Goal: Task Accomplishment & Management: Manage account settings

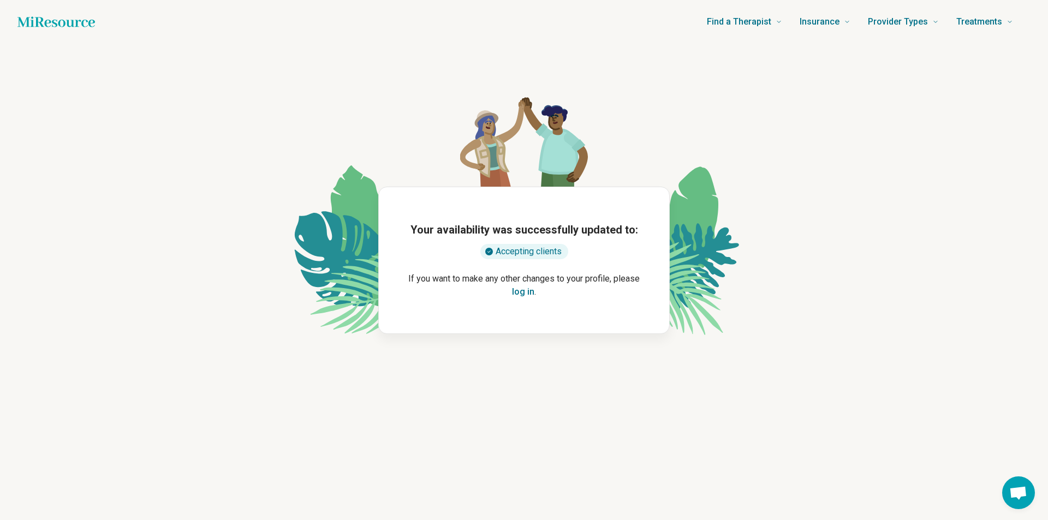
click at [523, 290] on button "log in" at bounding box center [523, 291] width 22 height 13
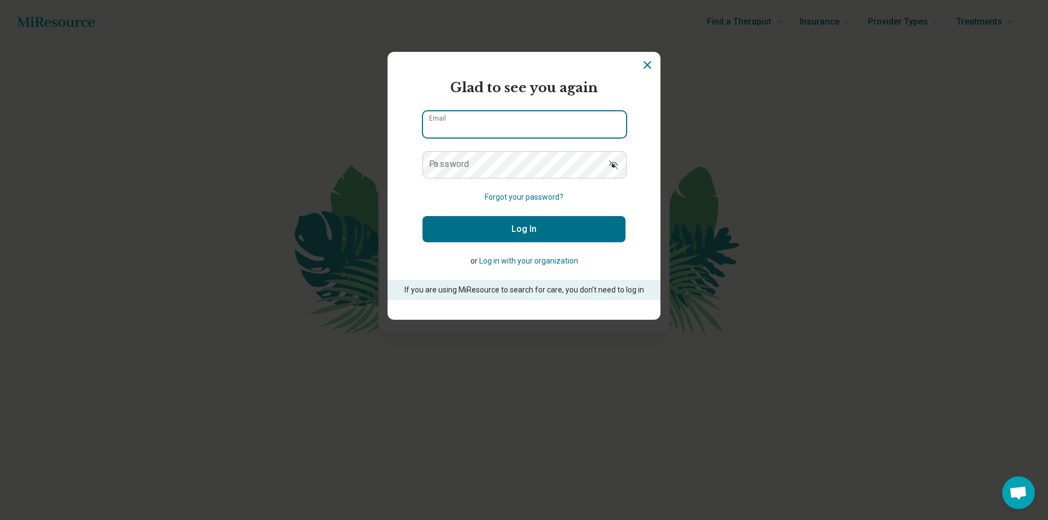
type input "**********"
click at [611, 166] on icon "Show password" at bounding box center [613, 164] width 11 height 11
click at [554, 234] on button "Log In" at bounding box center [523, 229] width 203 height 26
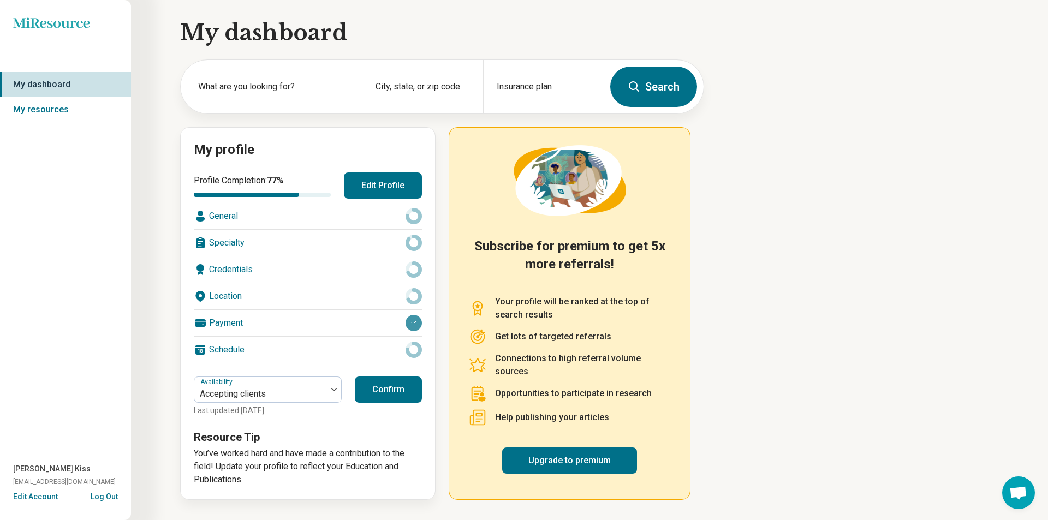
click at [415, 214] on icon at bounding box center [414, 216] width 16 height 16
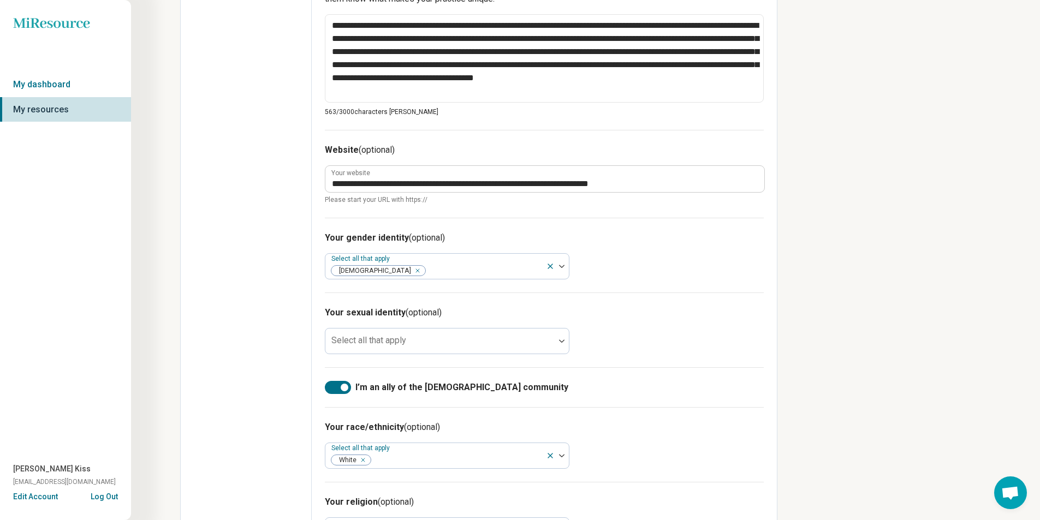
scroll to position [491, 0]
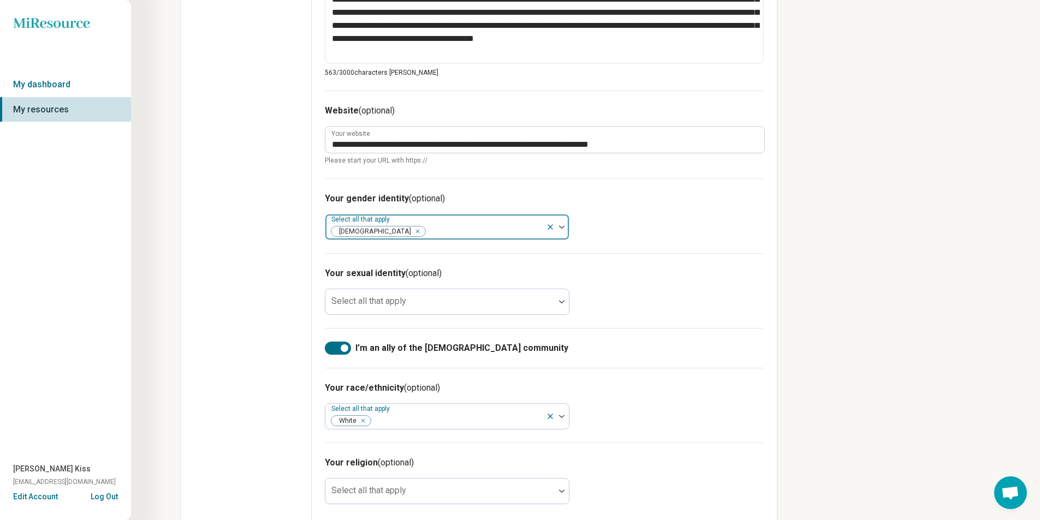
click at [551, 225] on icon at bounding box center [550, 227] width 9 height 9
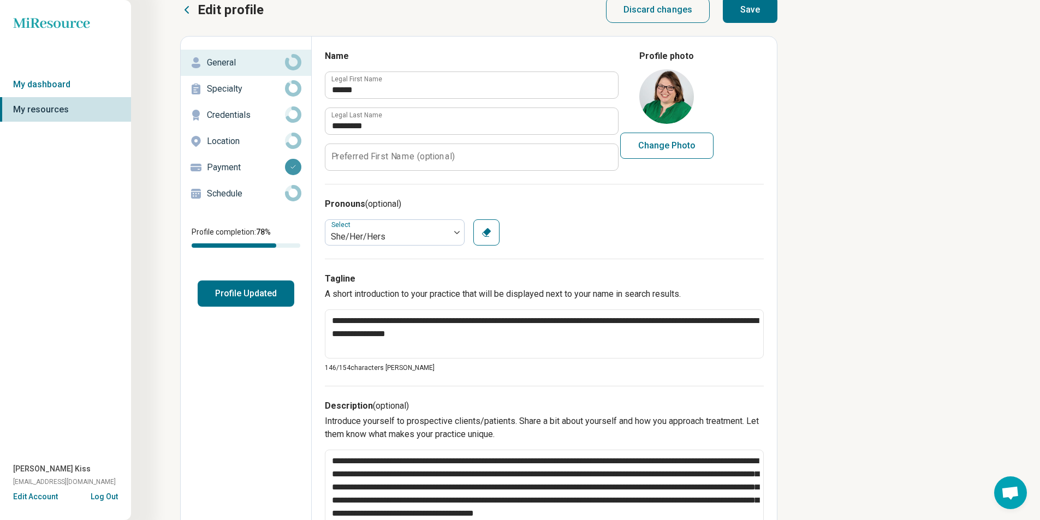
scroll to position [0, 0]
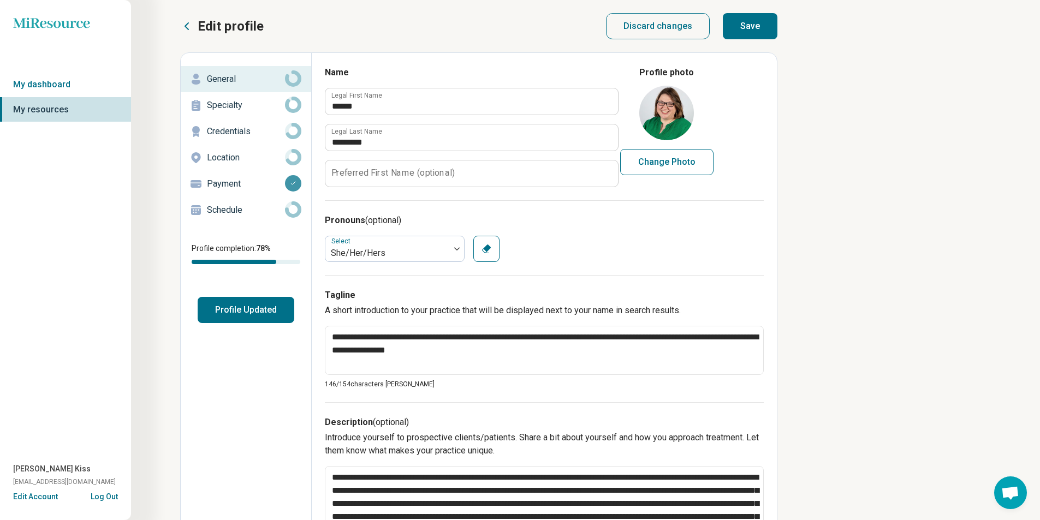
click at [738, 23] on button "Save" at bounding box center [750, 26] width 55 height 26
type textarea "*"
click at [223, 104] on p "Specialty" at bounding box center [246, 105] width 78 height 13
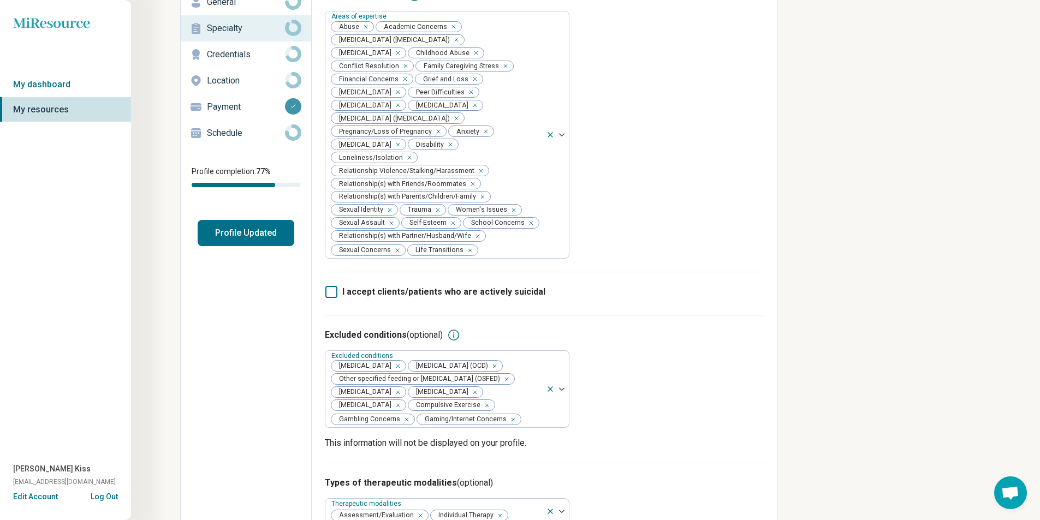
scroll to position [109, 0]
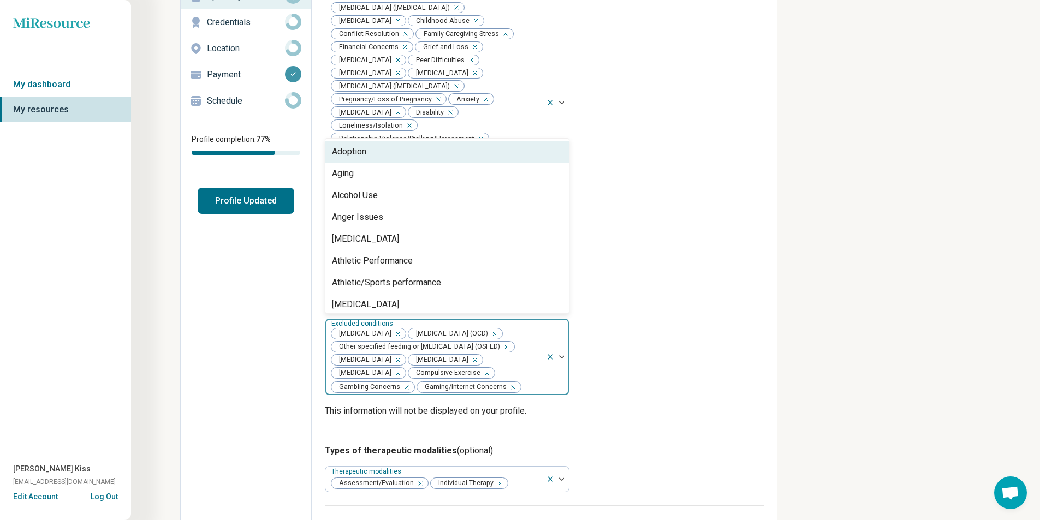
click at [528, 380] on div at bounding box center [532, 387] width 20 height 15
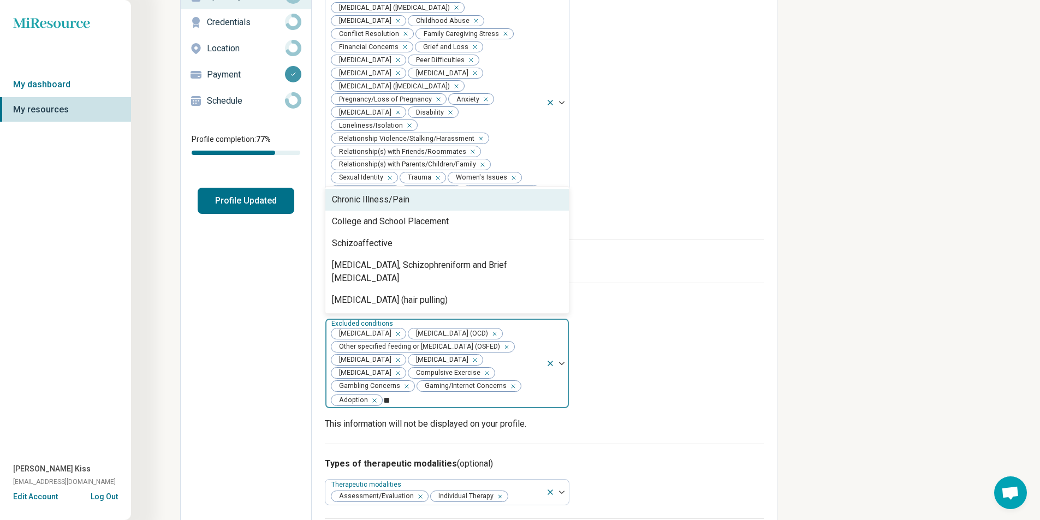
type input "*"
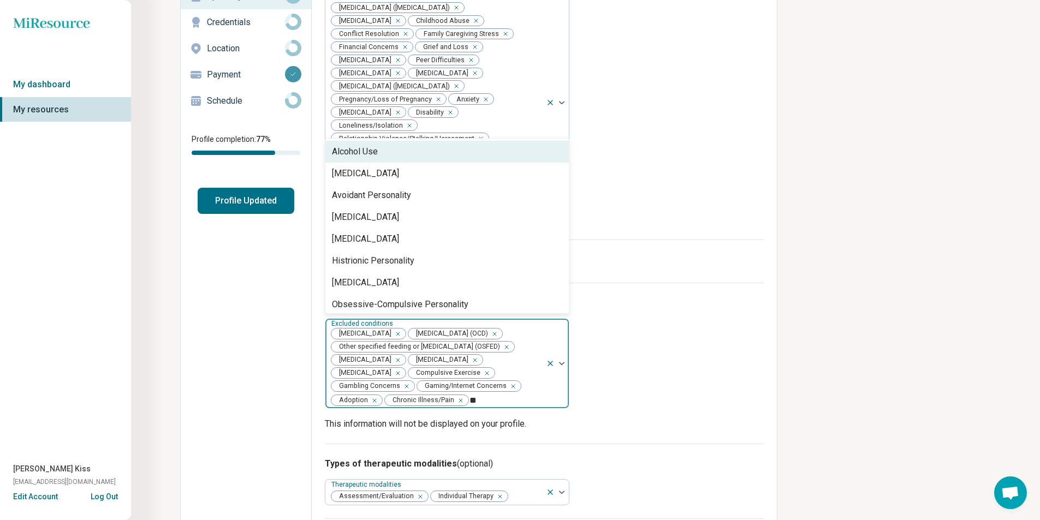
type input "*"
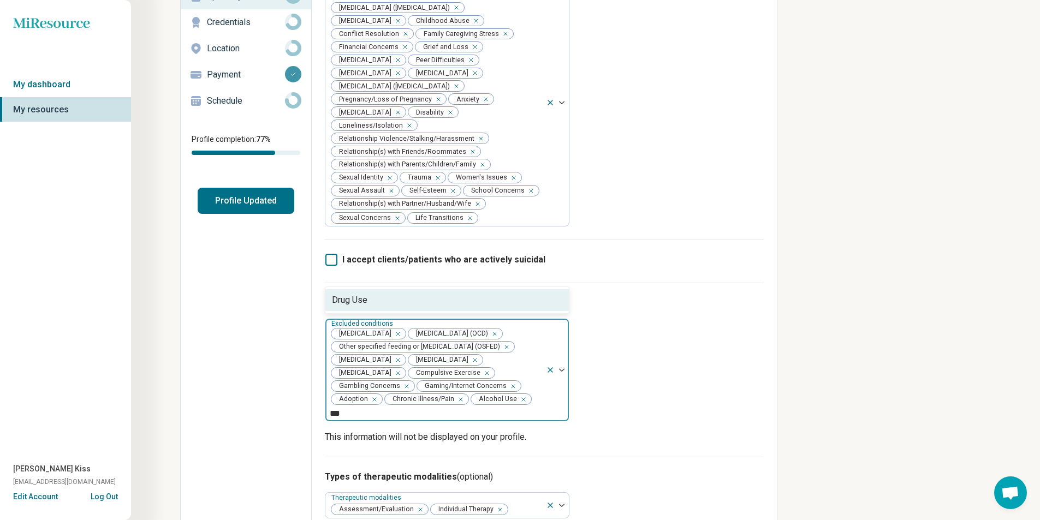
type input "**"
click at [354, 294] on div "Drug Use" at bounding box center [349, 300] width 35 height 13
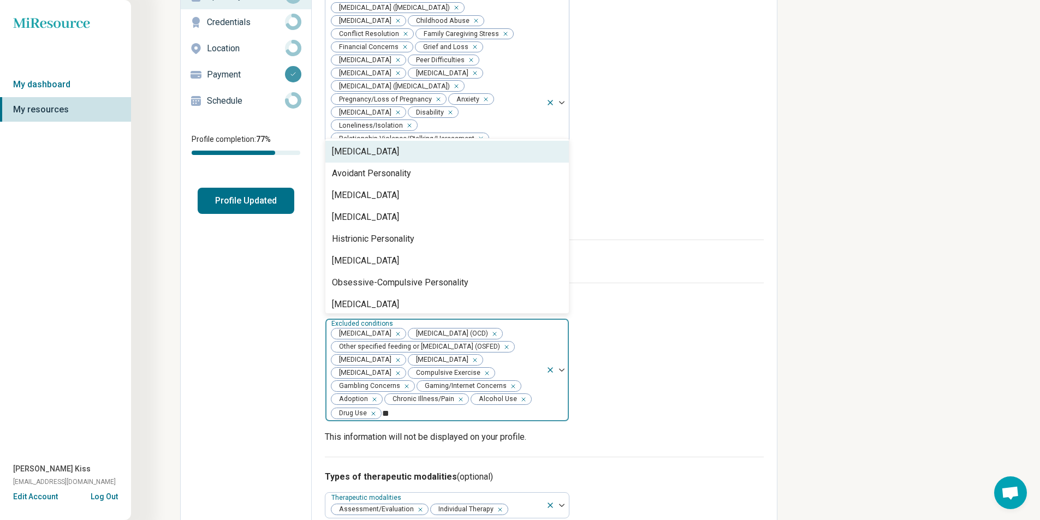
type input "*"
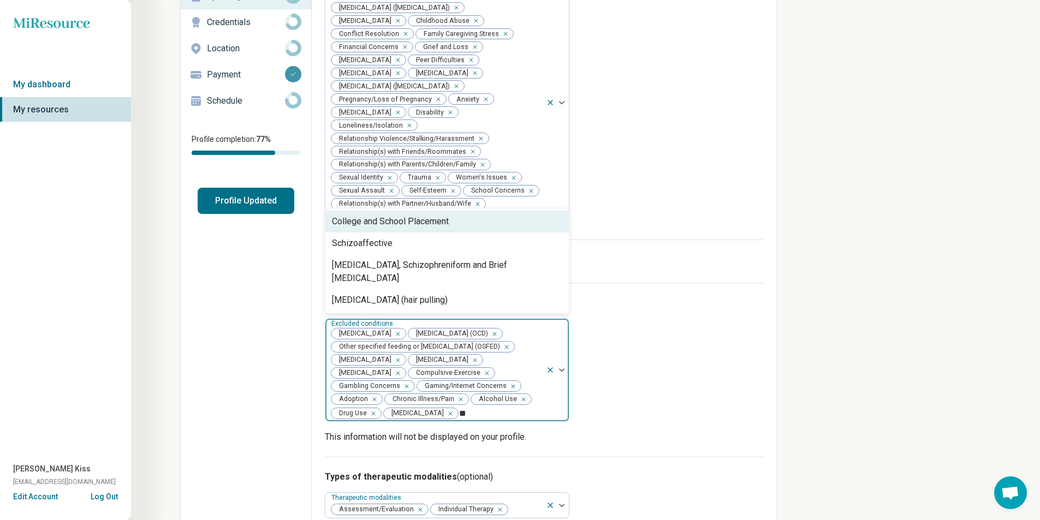
type input "*"
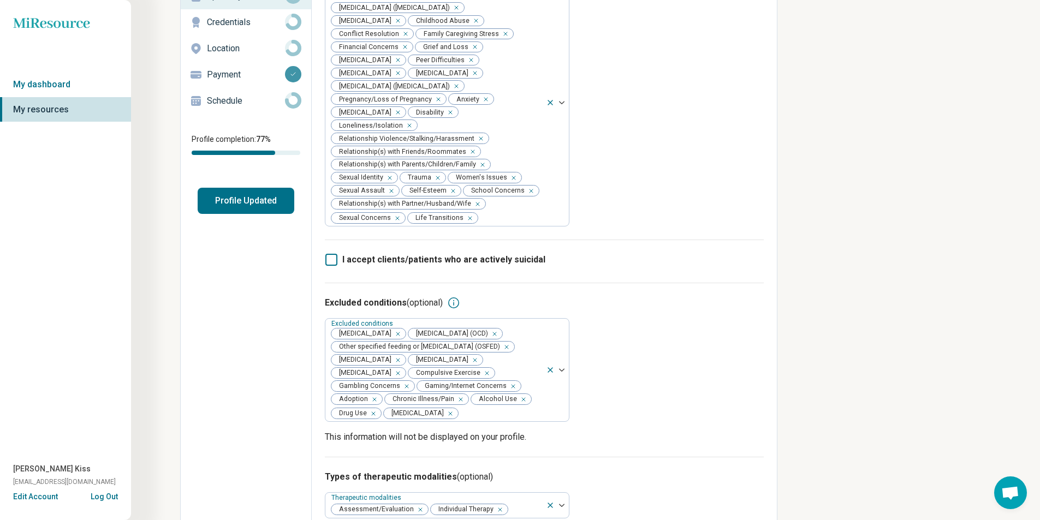
click at [720, 415] on div "Excluded conditions (optional) Excluded conditions [MEDICAL_DATA] [MEDICAL_DATA…" at bounding box center [544, 370] width 439 height 174
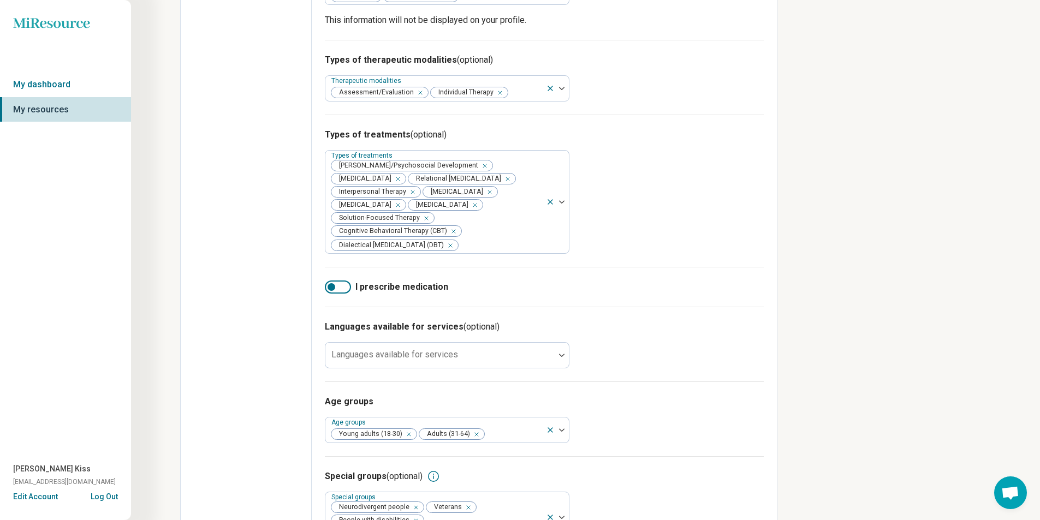
scroll to position [546, 0]
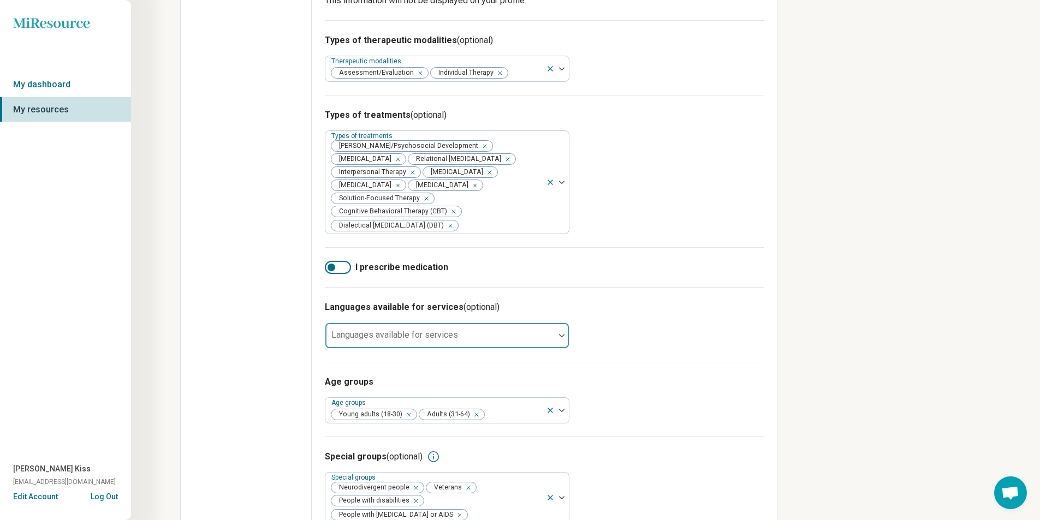
click at [562, 338] on div at bounding box center [562, 335] width 14 height 25
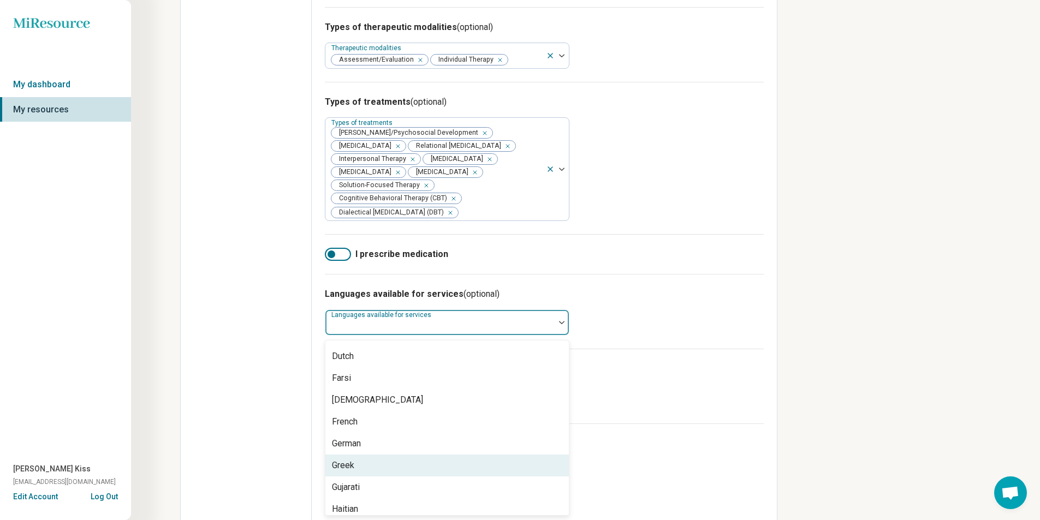
scroll to position [218, 0]
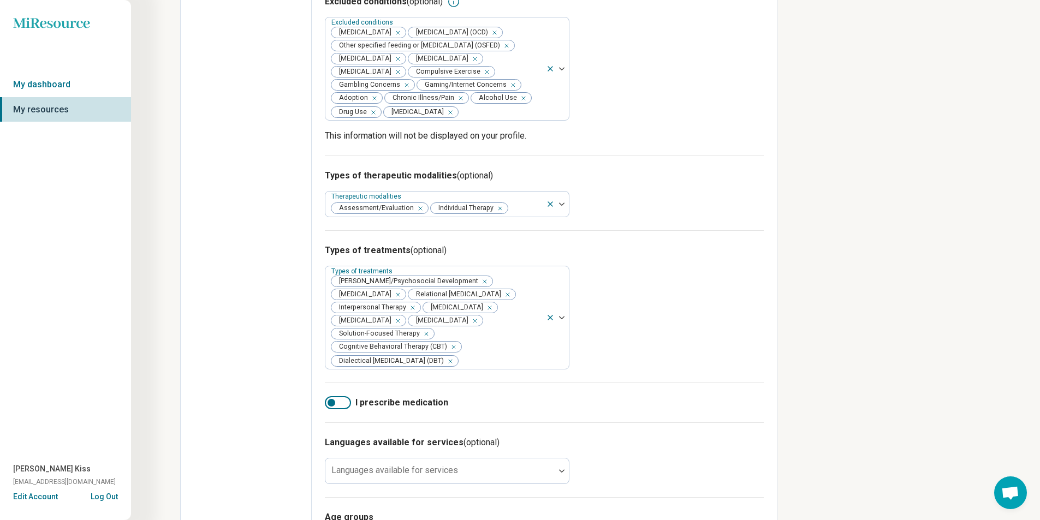
scroll to position [563, 0]
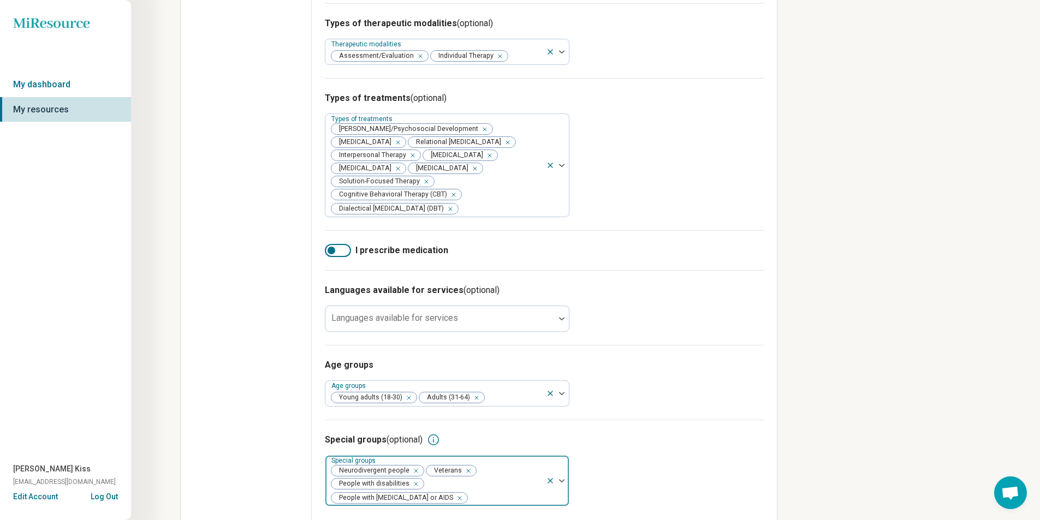
click at [560, 479] on img at bounding box center [561, 480] width 5 height 3
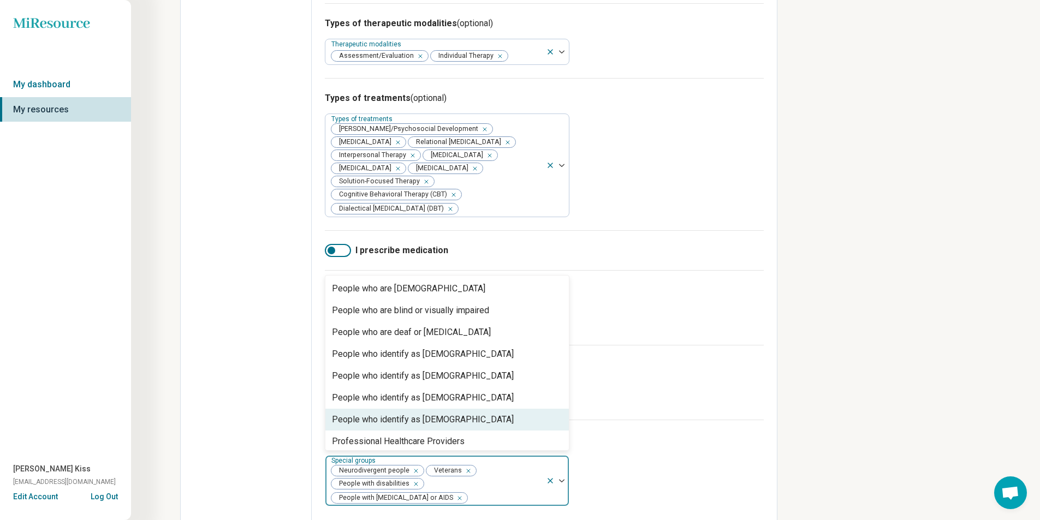
scroll to position [245, 0]
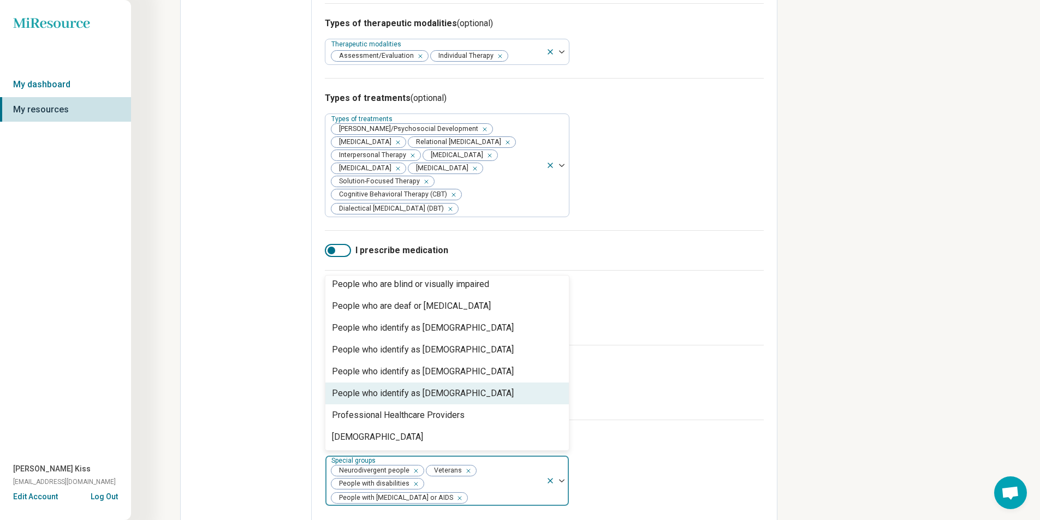
click at [694, 465] on div "Special groups (optional) 19 results available. Use Up and Down to choose optio…" at bounding box center [544, 470] width 439 height 100
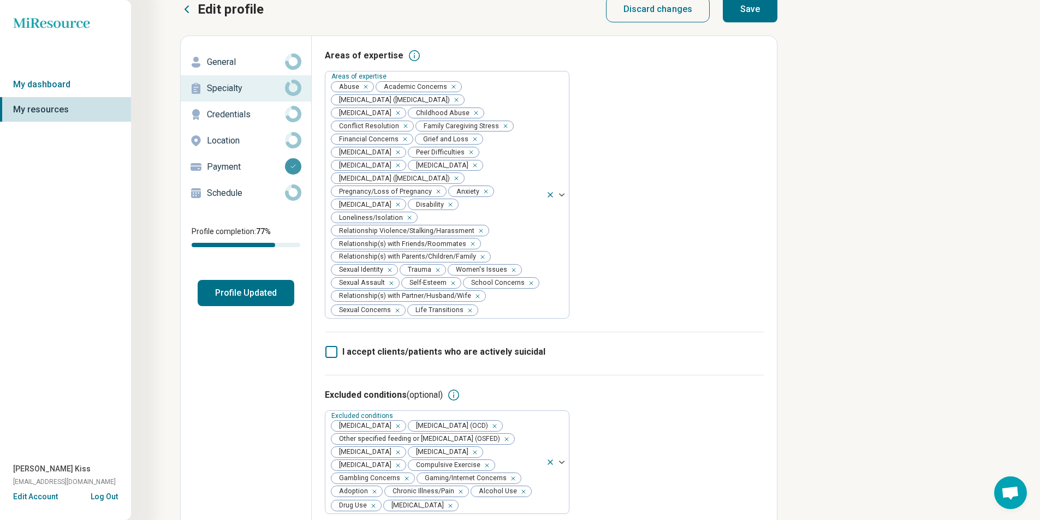
scroll to position [0, 0]
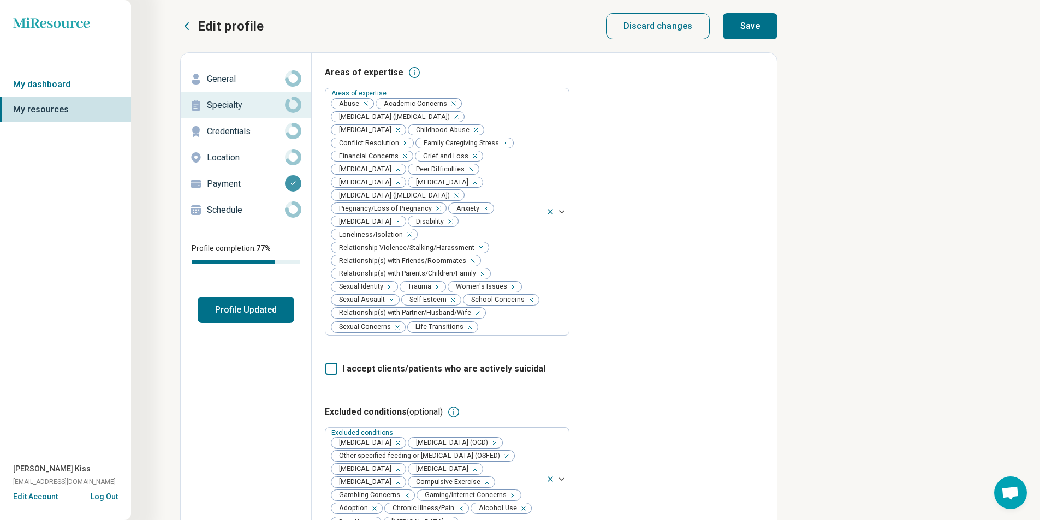
click at [239, 128] on p "Credentials" at bounding box center [246, 131] width 78 height 13
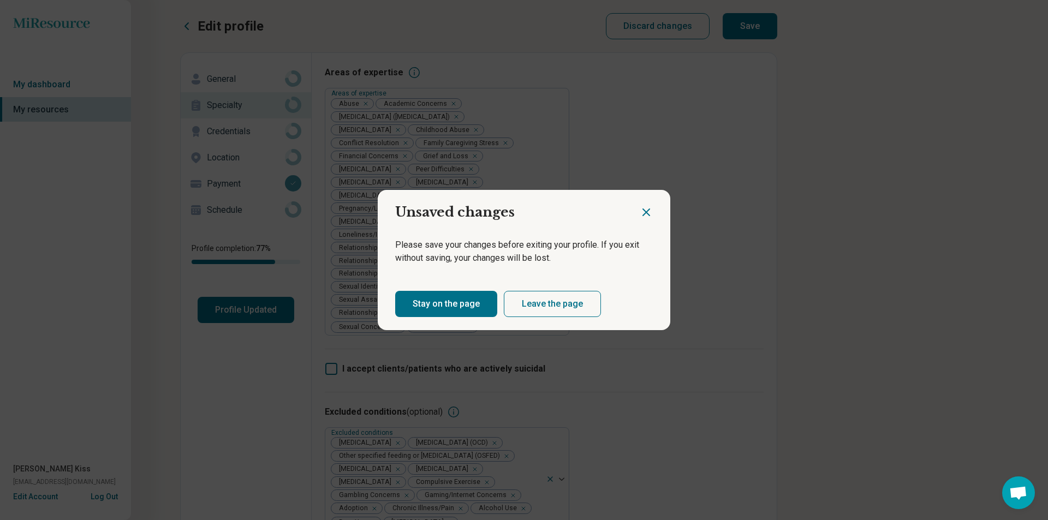
click at [645, 214] on icon "Close dialog" at bounding box center [646, 212] width 7 height 7
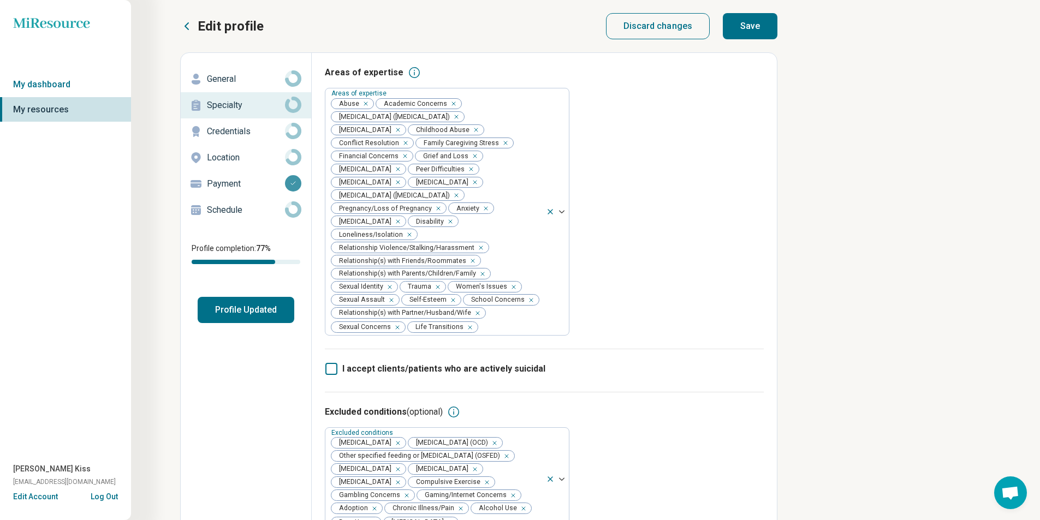
click at [762, 26] on button "Save" at bounding box center [750, 26] width 55 height 26
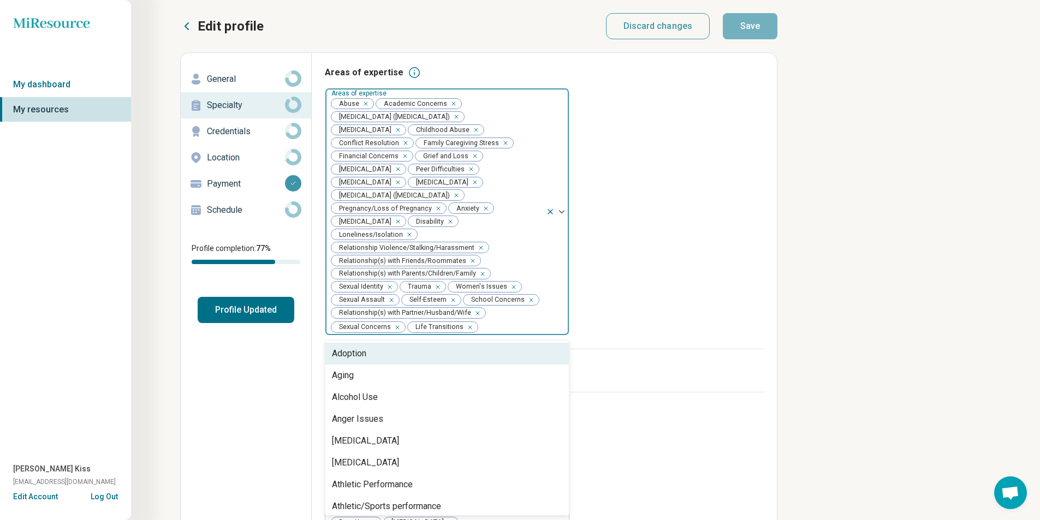
click at [562, 210] on img at bounding box center [561, 211] width 5 height 3
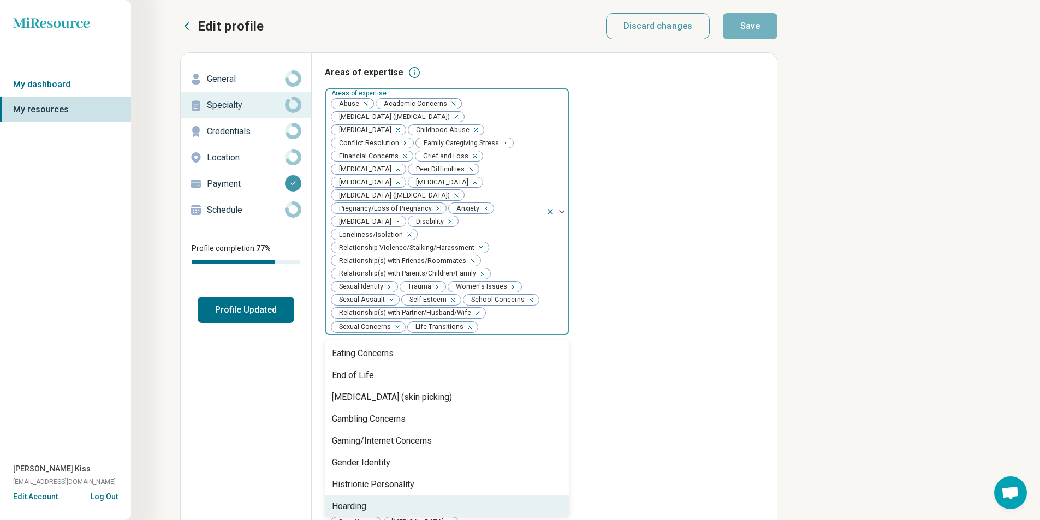
scroll to position [491, 0]
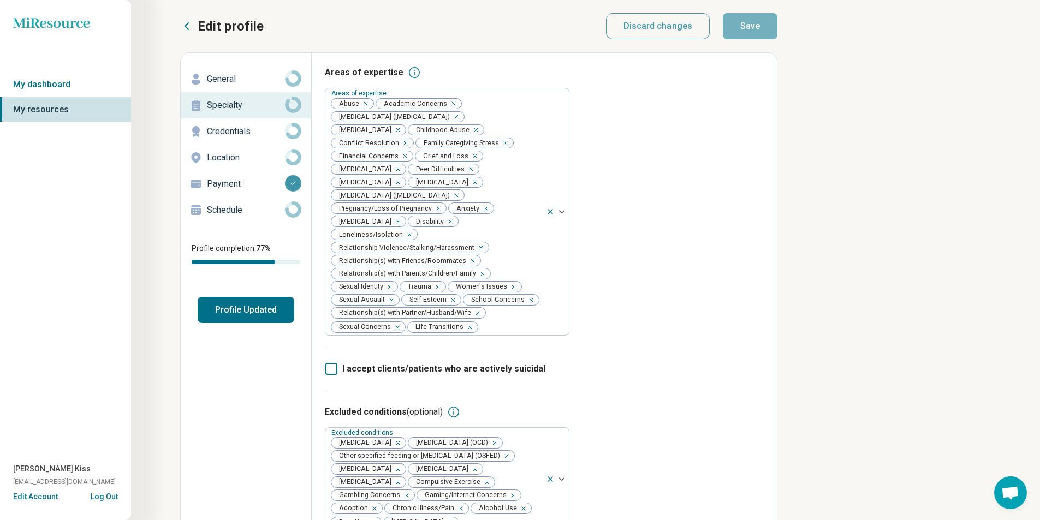
click at [245, 137] on p "Credentials" at bounding box center [246, 131] width 78 height 13
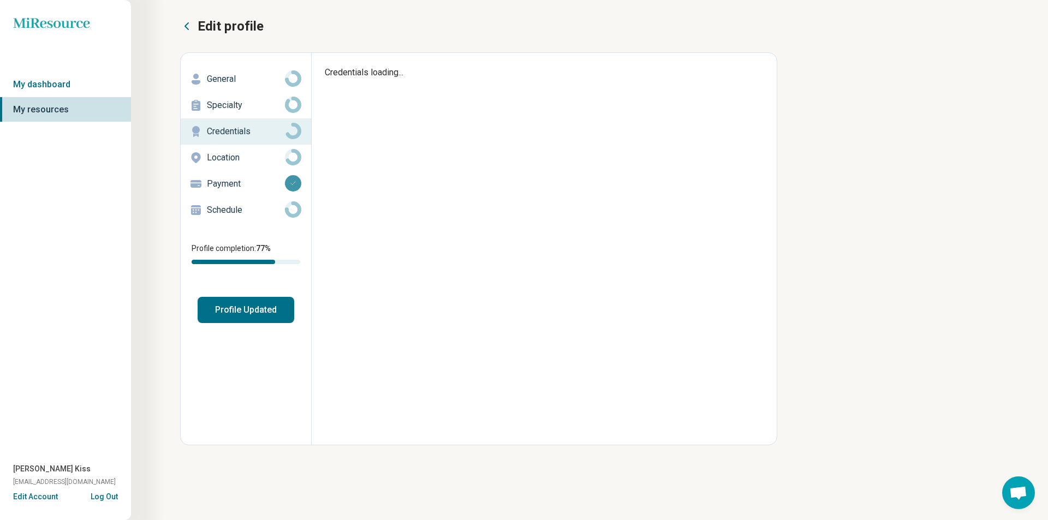
click at [233, 129] on p "Credentials" at bounding box center [246, 131] width 78 height 13
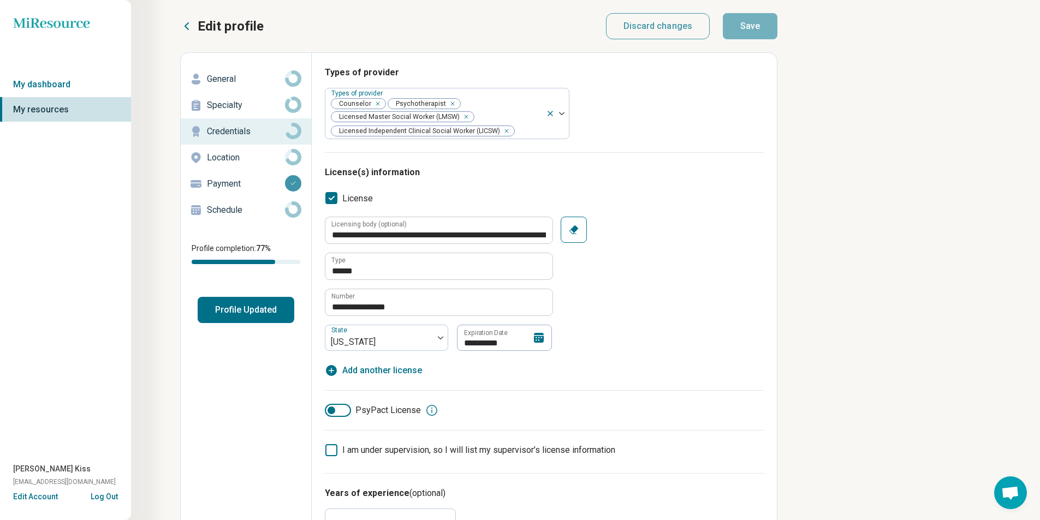
type textarea "*"
click at [760, 273] on div "**********" at bounding box center [544, 284] width 439 height 134
click at [228, 157] on p "Location" at bounding box center [246, 157] width 78 height 13
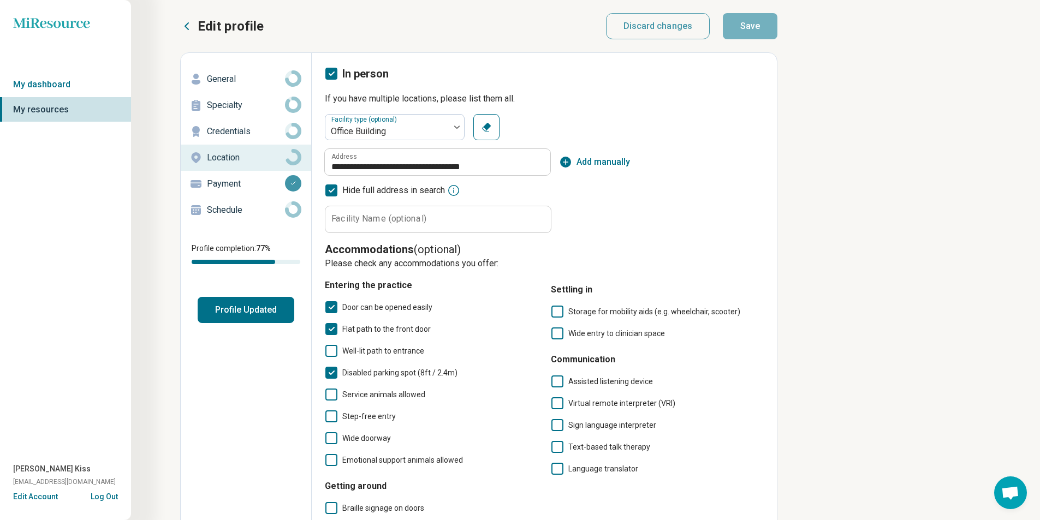
click at [329, 395] on icon at bounding box center [331, 395] width 12 height 12
click at [555, 335] on icon at bounding box center [557, 333] width 12 height 12
click at [563, 307] on icon at bounding box center [557, 312] width 12 height 12
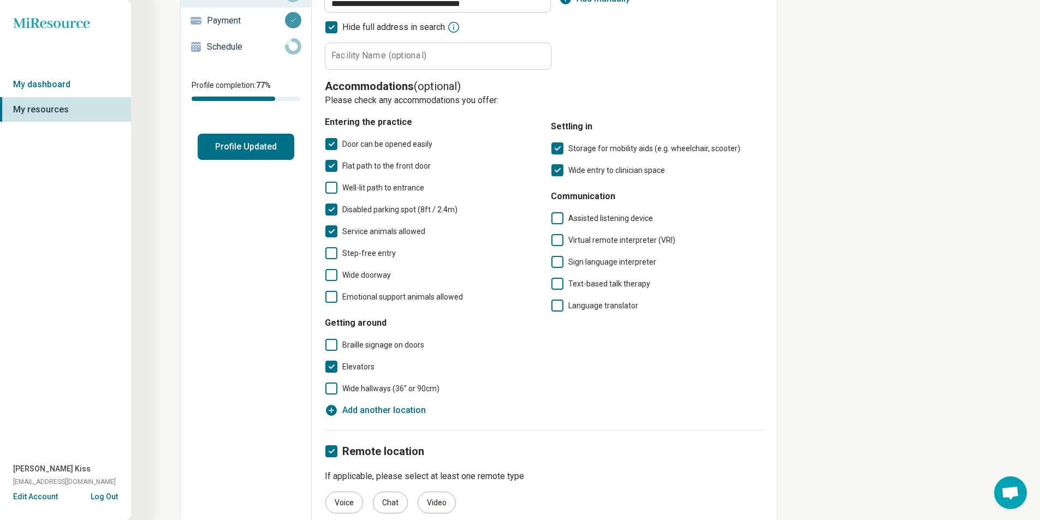
scroll to position [164, 0]
click at [332, 253] on icon at bounding box center [331, 253] width 12 height 12
click at [333, 388] on icon at bounding box center [331, 388] width 12 height 12
click at [335, 269] on icon at bounding box center [331, 275] width 12 height 12
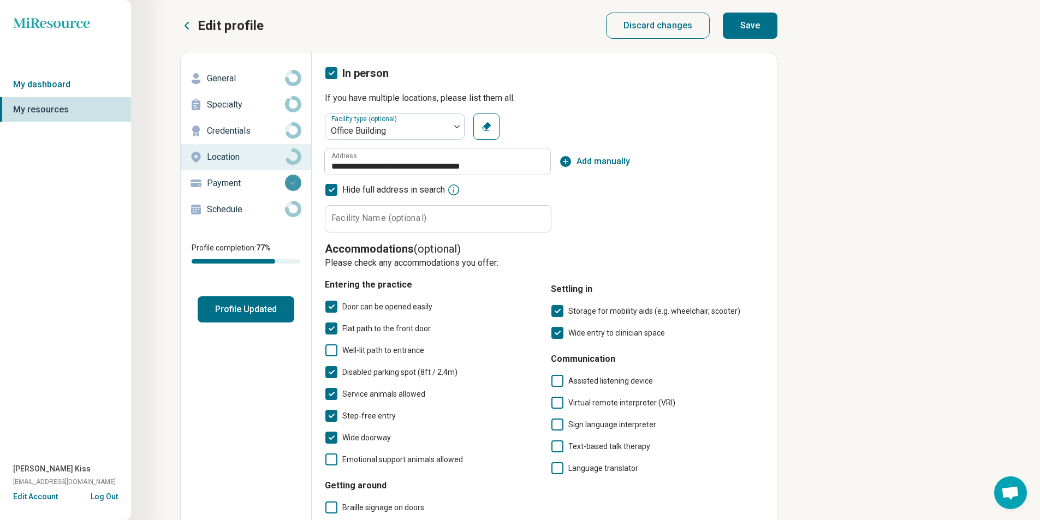
scroll to position [0, 0]
click at [762, 28] on button "Save" at bounding box center [750, 26] width 55 height 26
click at [217, 208] on p "Schedule" at bounding box center [246, 210] width 78 height 13
click at [239, 208] on p "Schedule" at bounding box center [246, 210] width 78 height 13
click at [243, 186] on p "Payment" at bounding box center [246, 183] width 78 height 13
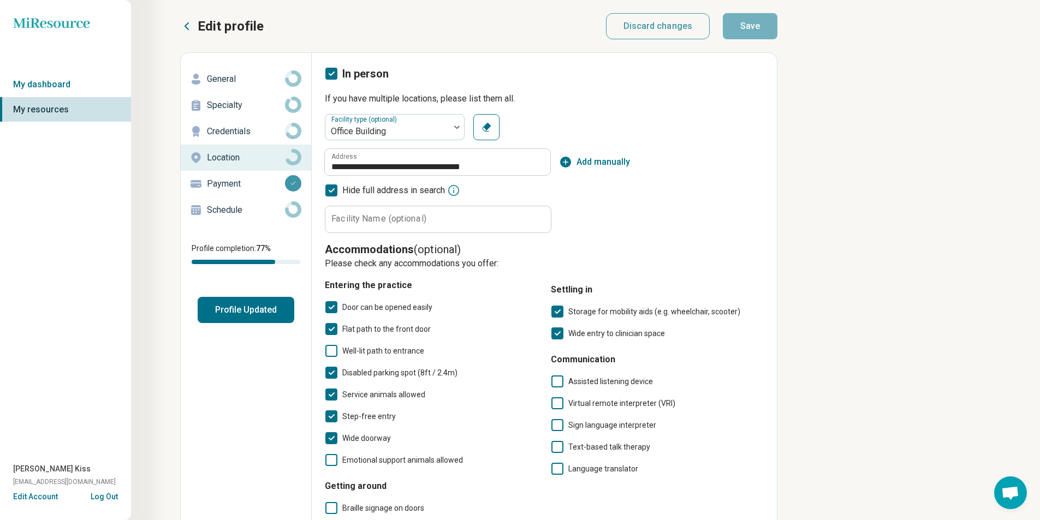
click at [844, 253] on div "**********" at bounding box center [520, 345] width 1040 height 690
click at [263, 311] on button "Profile Updated" at bounding box center [246, 310] width 97 height 26
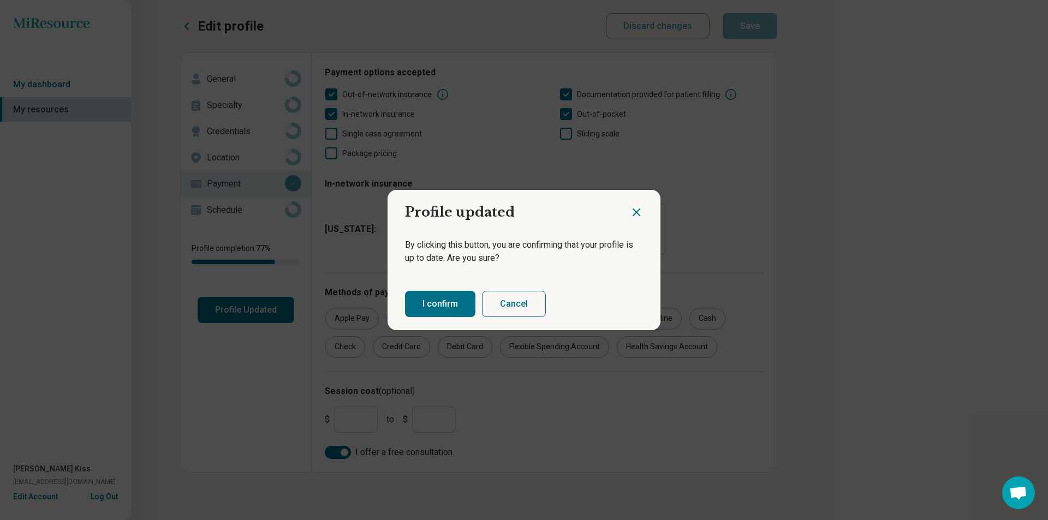
click at [633, 211] on icon "Close dialog" at bounding box center [636, 212] width 7 height 7
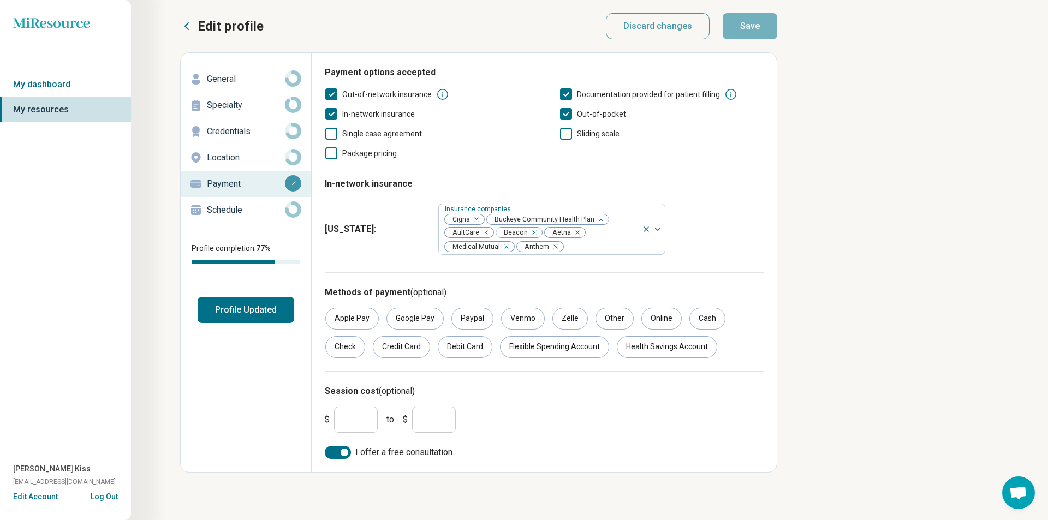
click at [228, 160] on p "Location" at bounding box center [246, 157] width 78 height 13
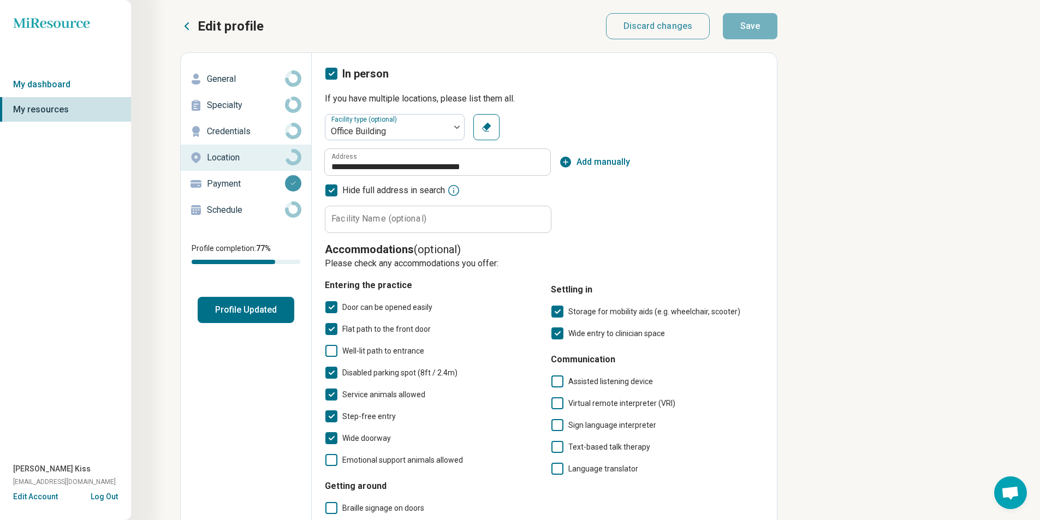
click at [235, 186] on p "Payment" at bounding box center [246, 183] width 78 height 13
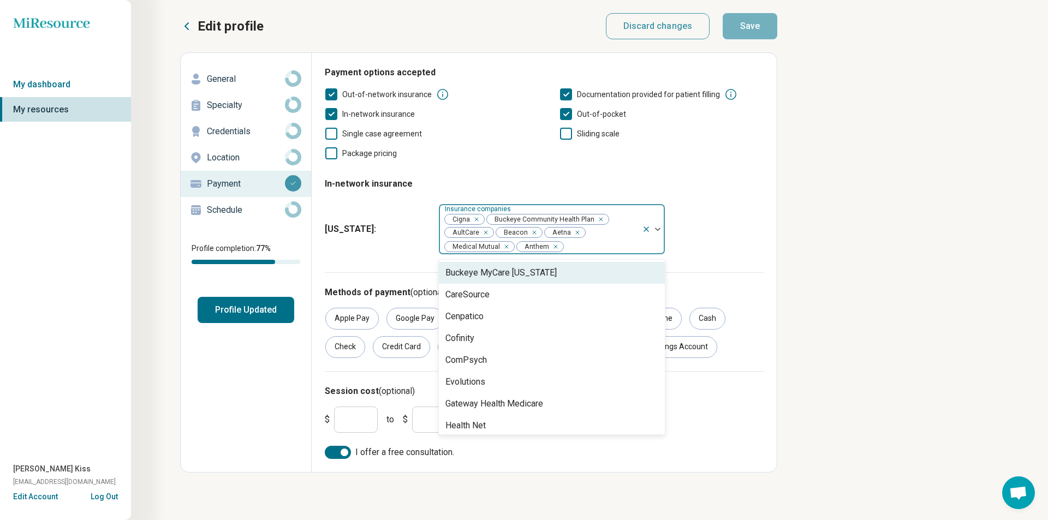
click at [464, 216] on span "Cigna" at bounding box center [459, 219] width 28 height 10
click at [807, 254] on div "Miresource logo My dashboard My resources [PERSON_NAME] Kiss [EMAIL_ADDRESS][DO…" at bounding box center [524, 260] width 1048 height 520
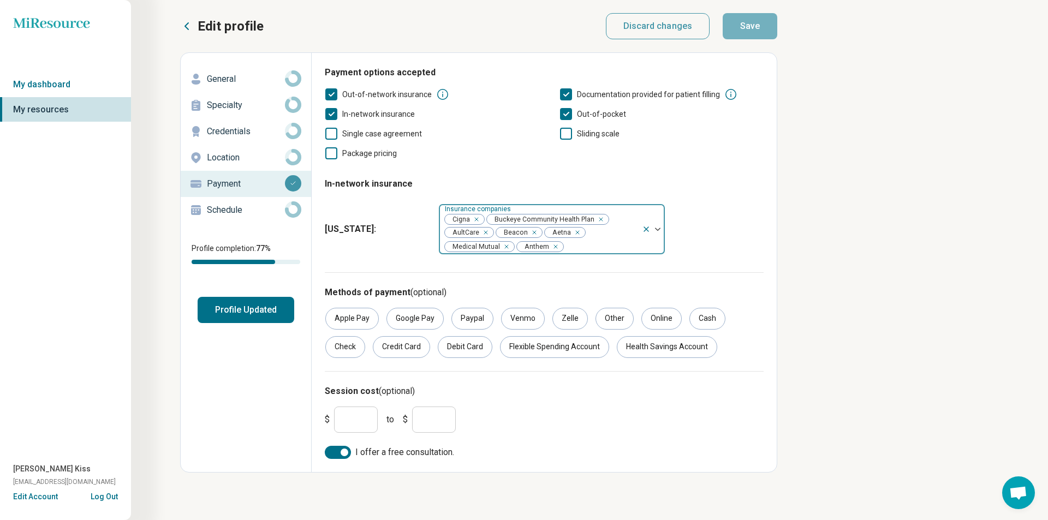
click at [599, 219] on icon "Remove [object Object]" at bounding box center [598, 220] width 8 height 8
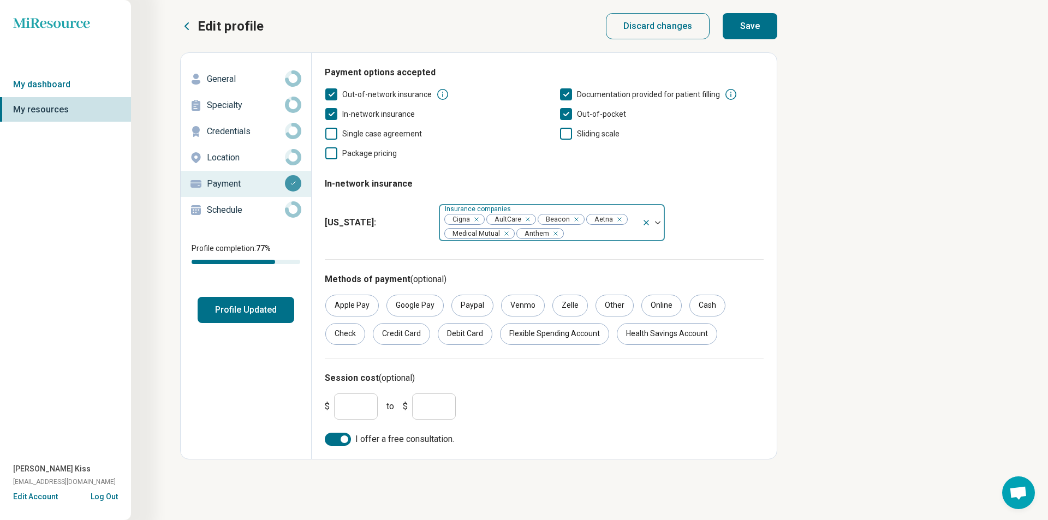
click at [527, 217] on icon "Remove [object Object]" at bounding box center [525, 220] width 8 height 8
click at [527, 219] on div "Remove [object Object]" at bounding box center [522, 219] width 13 height 13
type input "*"
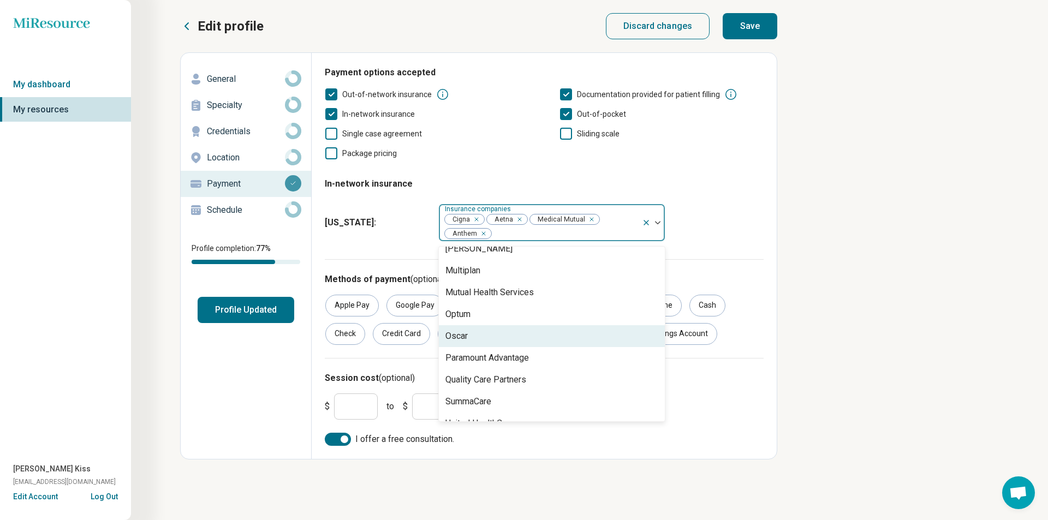
scroll to position [397, 0]
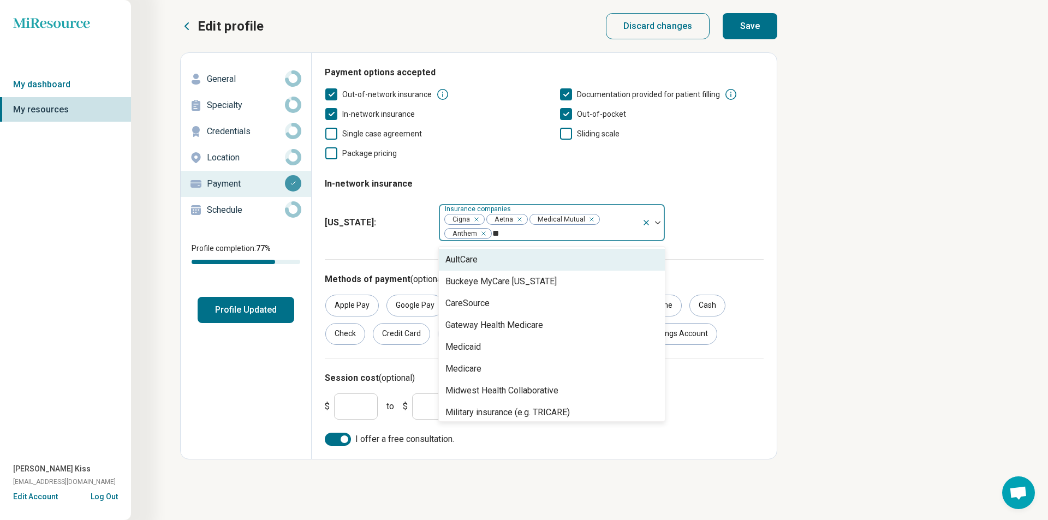
type input "*"
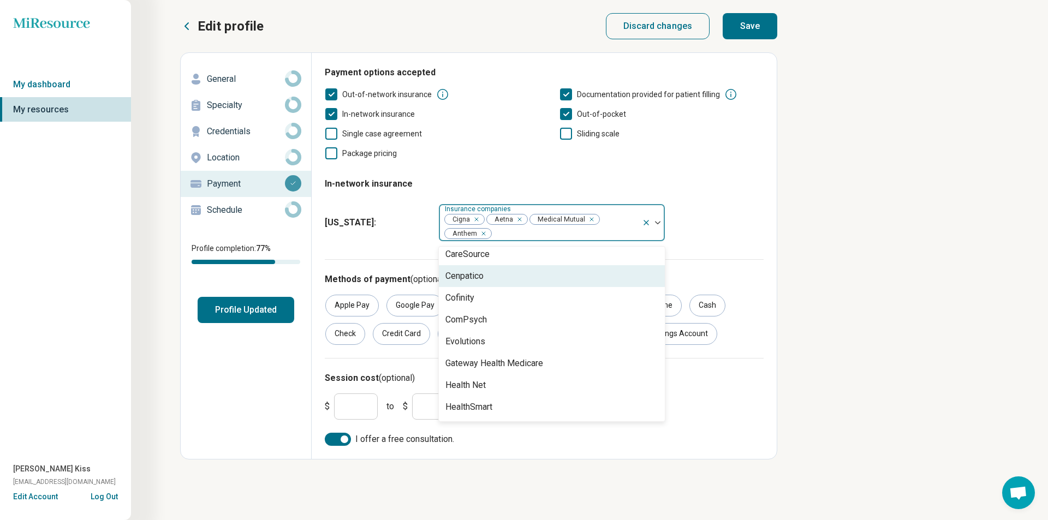
scroll to position [109, 0]
